Goal: Task Accomplishment & Management: Manage account settings

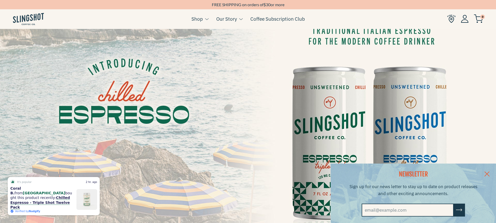
scroll to position [30, 0]
click at [392, 211] on input "email@example.com" at bounding box center [408, 209] width 92 height 13
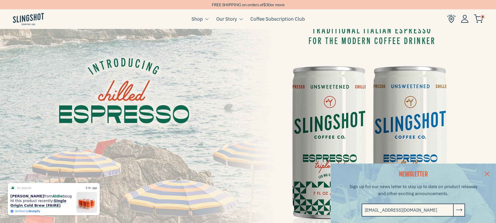
type input "rcannin10@gmail.com"
click at [462, 208] on button "submit" at bounding box center [458, 209] width 11 height 13
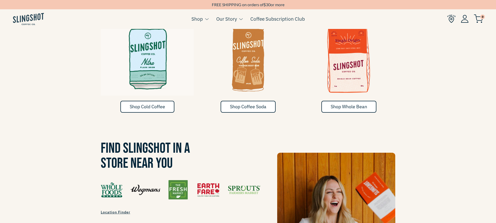
scroll to position [369, 0]
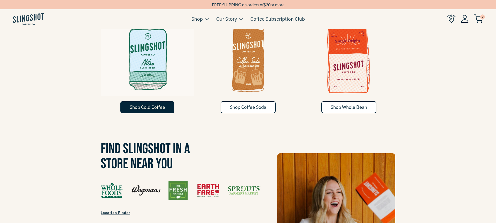
click at [152, 104] on span "Shop Cold Coffee" at bounding box center [147, 107] width 35 height 6
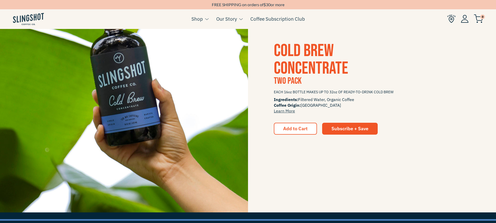
scroll to position [946, 0]
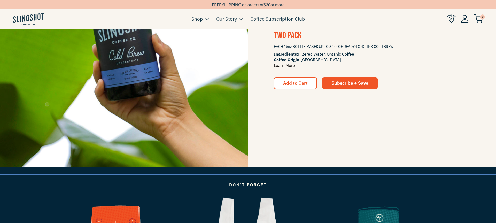
click at [283, 65] on link "Learn More" at bounding box center [284, 65] width 21 height 5
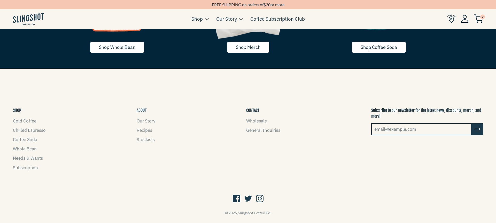
scroll to position [1223, 0]
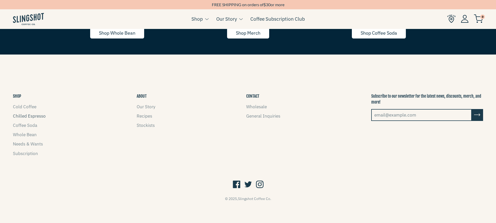
click at [31, 116] on link "Chilled Espresso" at bounding box center [29, 116] width 33 height 6
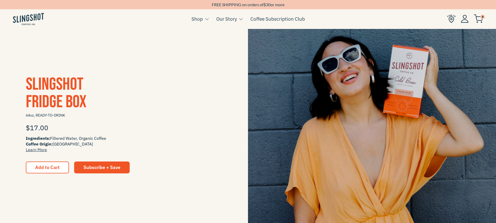
scroll to position [157, 0]
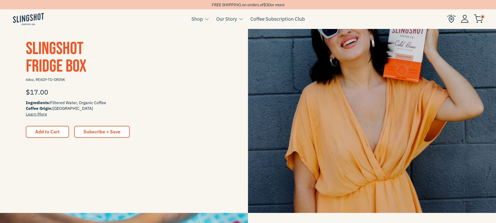
click at [103, 131] on span "Subscribe + Save" at bounding box center [101, 132] width 37 height 6
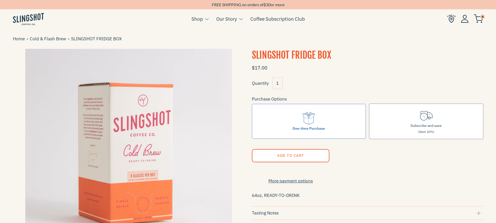
click at [421, 119] on icon at bounding box center [424, 117] width 8 height 8
click at [0, 0] on input "Subscribe and save (Save 10%)" at bounding box center [0, 0] width 0 height 0
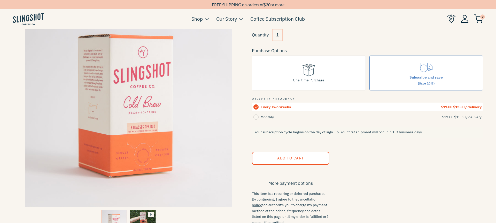
scroll to position [49, 0]
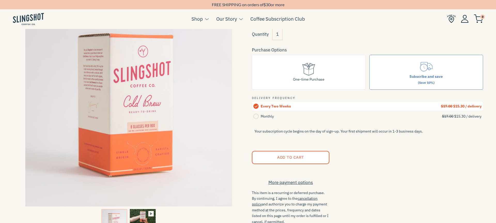
click at [298, 155] on span "Add to Cart" at bounding box center [290, 157] width 27 height 5
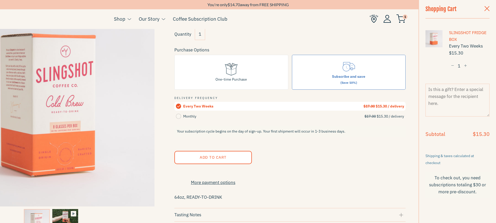
click at [204, 35] on input "1" at bounding box center [200, 34] width 10 height 12
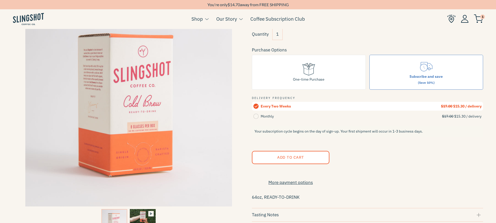
click at [279, 34] on input "1" at bounding box center [277, 34] width 10 height 12
type input "2"
click at [313, 31] on div "Quantity 2" at bounding box center [367, 35] width 231 height 15
click at [372, 145] on form "$17.00 Quantity 2 Purchase Options One-time Purchase Subscribe and save (Save 1…" at bounding box center [367, 139] width 231 height 253
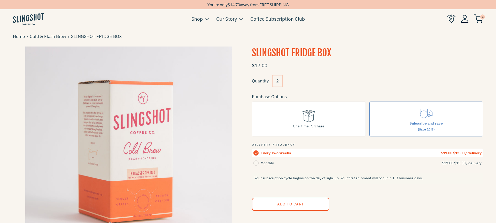
scroll to position [0, 0]
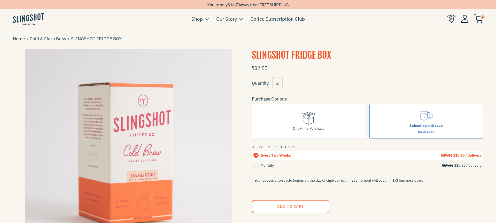
click at [478, 18] on img at bounding box center [478, 18] width 9 height 9
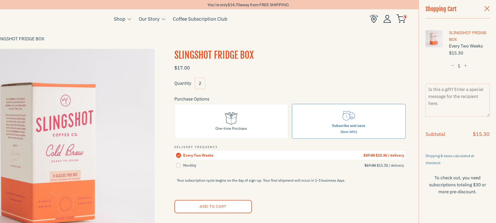
scroll to position [0, 0]
click at [453, 66] on span "button" at bounding box center [452, 66] width 3 height 4
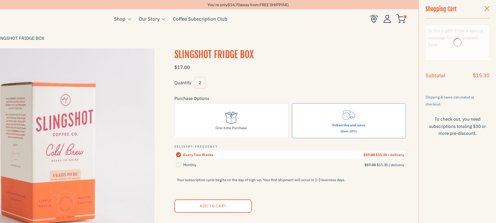
scroll to position [1, 0]
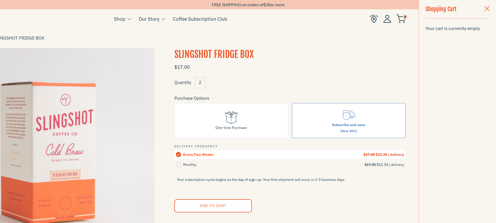
click at [485, 9] on span "button" at bounding box center [486, 9] width 5 height 6
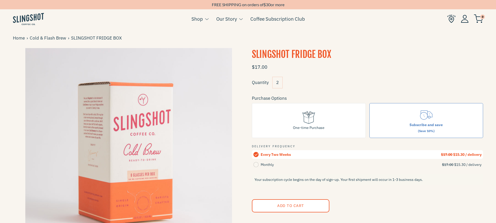
click at [330, 83] on div "Quantity 2" at bounding box center [367, 84] width 231 height 15
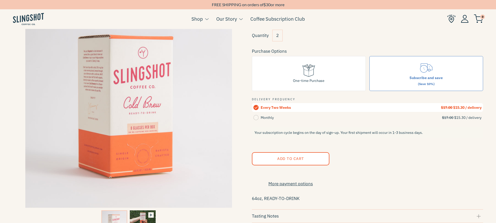
scroll to position [48, 0]
click at [279, 36] on input "2" at bounding box center [277, 36] width 10 height 12
click at [352, 73] on label "One-time Purchase" at bounding box center [309, 73] width 114 height 35
click at [0, 0] on input "One-time Purchase" at bounding box center [0, 0] width 0 height 0
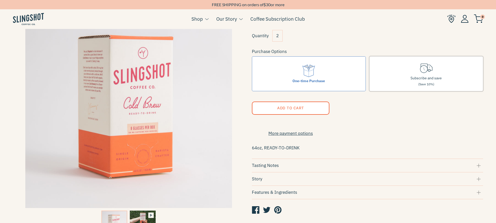
click at [413, 75] on div "Subscribe and save (Save 10%)" at bounding box center [425, 81] width 31 height 12
click at [0, 0] on input "Subscribe and save (Save 10%)" at bounding box center [0, 0] width 0 height 0
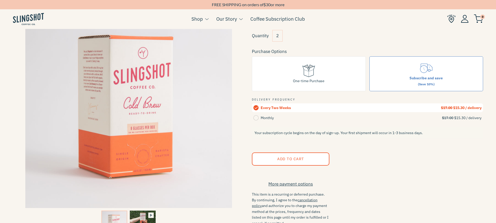
click at [283, 35] on div "Quantity 2" at bounding box center [269, 36] width 35 height 12
click at [281, 36] on input "2" at bounding box center [277, 36] width 10 height 12
click at [301, 158] on span "Add to Cart" at bounding box center [290, 158] width 27 height 5
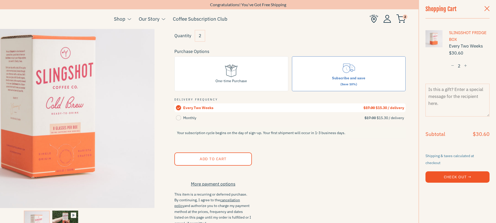
click at [448, 171] on button "Check Out →" at bounding box center [457, 176] width 64 height 11
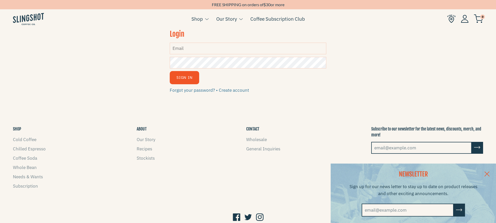
click at [465, 20] on img at bounding box center [465, 19] width 8 height 8
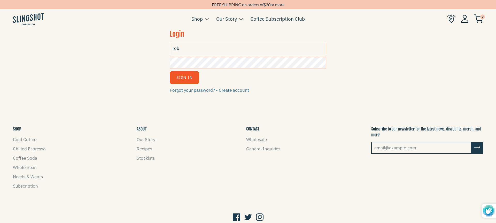
type input "[EMAIL_ADDRESS][DOMAIN_NAME]"
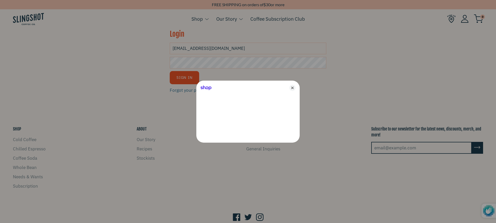
click at [208, 63] on div at bounding box center [248, 111] width 496 height 223
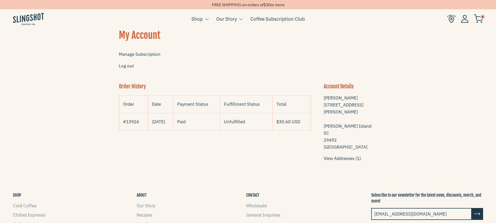
click at [464, 19] on img at bounding box center [465, 19] width 8 height 8
click at [144, 54] on link "Manage Subscription" at bounding box center [140, 54] width 42 height 6
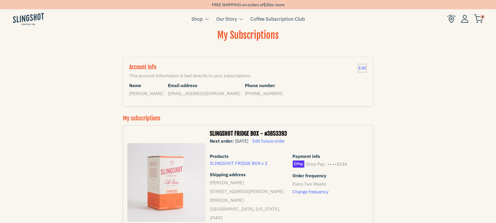
click at [362, 67] on span "Edit" at bounding box center [361, 68] width 7 height 6
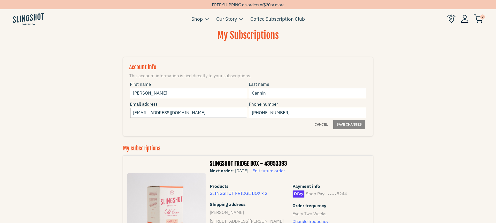
drag, startPoint x: 193, startPoint y: 112, endPoint x: 133, endPoint y: 110, distance: 60.5
click at [133, 110] on input "[EMAIL_ADDRESS][DOMAIN_NAME]" at bounding box center [188, 113] width 117 height 10
type input "robertcannin@gmail.com"
drag, startPoint x: 285, startPoint y: 112, endPoint x: 279, endPoint y: 112, distance: 6.5
click at [264, 111] on input "+18438706225" at bounding box center [307, 113] width 117 height 10
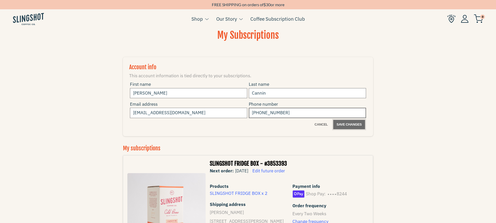
type input "+18433243681"
click at [349, 124] on span "Save changes" at bounding box center [348, 124] width 25 height 6
click at [466, 18] on img at bounding box center [465, 19] width 8 height 8
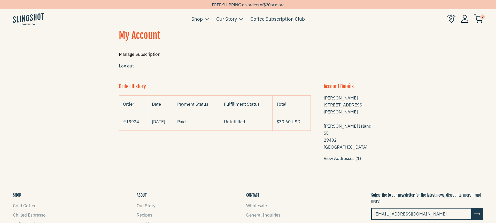
click at [139, 55] on link "Manage Subscription" at bounding box center [140, 54] width 42 height 6
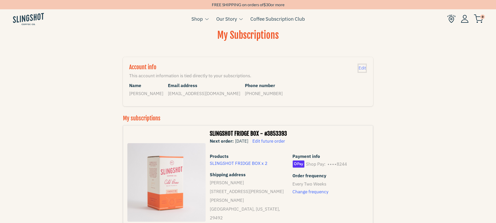
click at [363, 67] on span "Edit" at bounding box center [361, 68] width 7 height 6
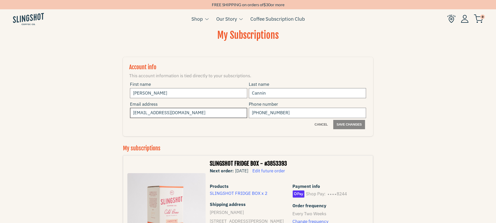
drag, startPoint x: 193, startPoint y: 114, endPoint x: 140, endPoint y: 114, distance: 53.5
click at [140, 114] on input "[EMAIL_ADDRESS][DOMAIN_NAME]" at bounding box center [188, 113] width 117 height 10
type input "robertcannin@gmail.com"
click at [289, 114] on input "+18438706225" at bounding box center [307, 113] width 117 height 10
type input "+18433243681"
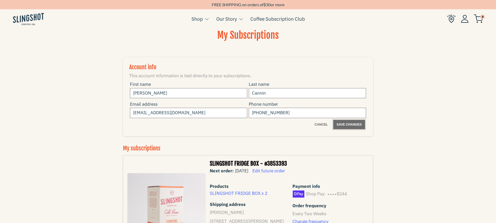
click at [343, 125] on span "Save changes" at bounding box center [348, 124] width 25 height 6
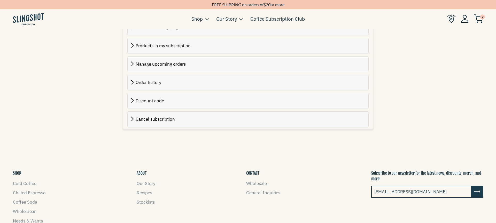
scroll to position [314, 0]
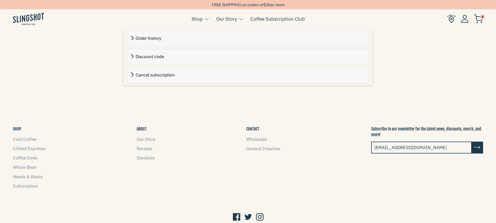
drag, startPoint x: 433, startPoint y: 130, endPoint x: 372, endPoint y: 129, distance: 61.0
click at [372, 142] on input "[EMAIL_ADDRESS][DOMAIN_NAME]" at bounding box center [421, 148] width 100 height 12
type input "robertcannin@gmail.com"
click at [477, 144] on icon "submit" at bounding box center [477, 147] width 6 height 7
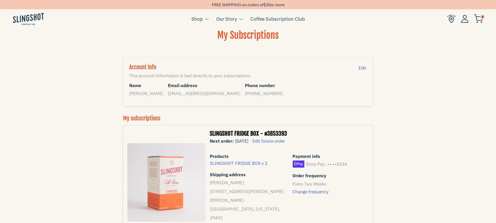
click at [465, 19] on img at bounding box center [465, 19] width 8 height 8
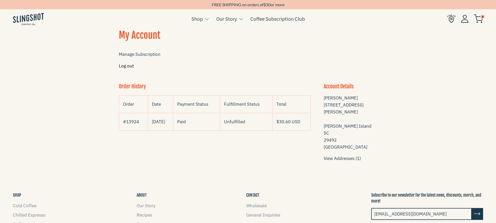
click at [127, 66] on link "Log out" at bounding box center [126, 66] width 15 height 6
